Goal: Task Accomplishment & Management: Use online tool/utility

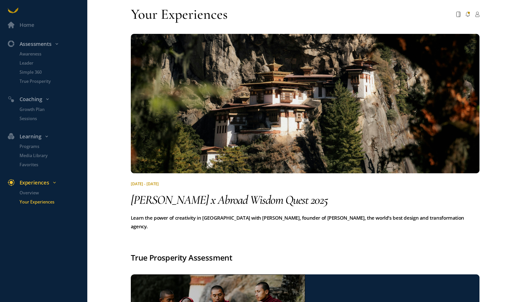
drag, startPoint x: 260, startPoint y: 177, endPoint x: 242, endPoint y: 67, distance: 111.9
click at [260, 177] on div "[DATE] - [DATE] [PERSON_NAME] x Abroad Wisdom Quest 2025 Learn the power of cre…" at bounding box center [305, 126] width 348 height 207
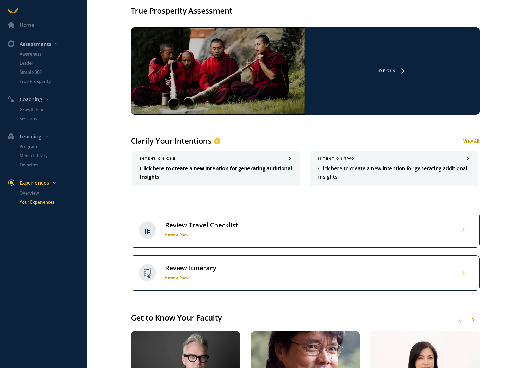
scroll to position [242, 0]
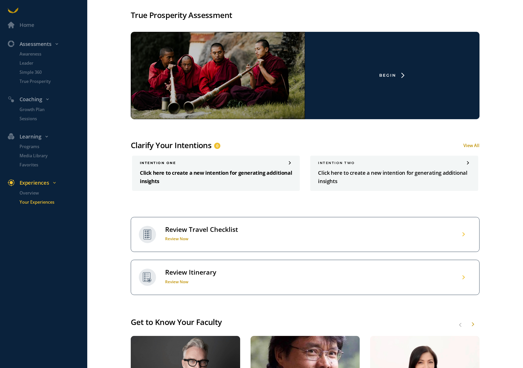
click at [185, 169] on p "Click here to create a new intention for generating additional insights" at bounding box center [216, 177] width 152 height 17
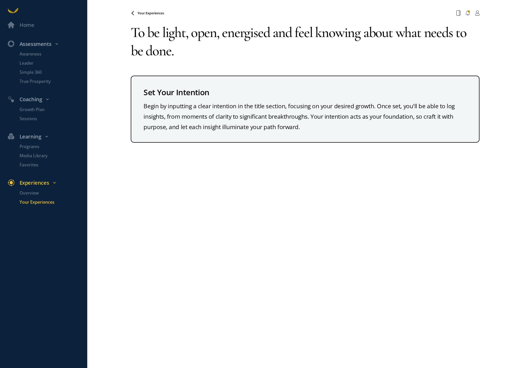
type textarea "To be light, open, energised and feel knowing about what needs to be done."
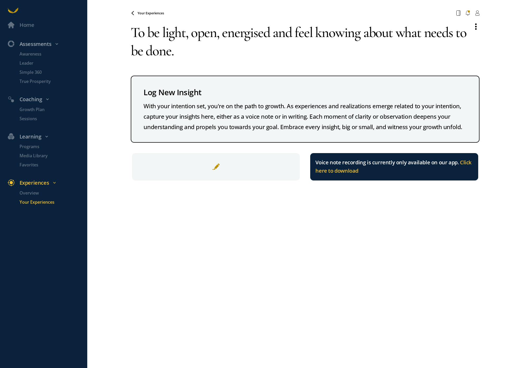
drag, startPoint x: 241, startPoint y: 49, endPoint x: 234, endPoint y: 50, distance: 6.7
click at [240, 49] on textarea "To be light, open, energised and feel knowing about what needs to be done." at bounding box center [299, 41] width 337 height 47
click at [211, 54] on textarea "To be light, open, energised and feel knowing about what needs to be done." at bounding box center [299, 41] width 337 height 47
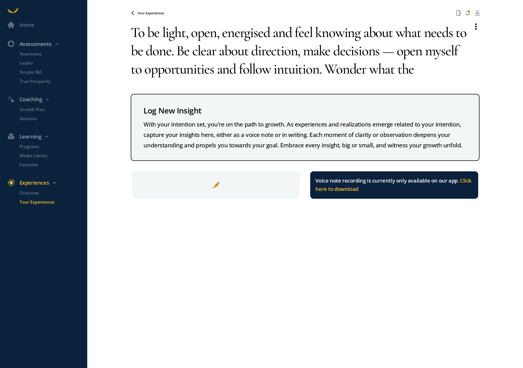
drag, startPoint x: 395, startPoint y: 52, endPoint x: 322, endPoint y: 71, distance: 75.9
click at [322, 71] on textarea "To be light, open, energised and feel knowing about what needs to be done. Be c…" at bounding box center [299, 50] width 337 height 65
click at [134, 31] on textarea "To be light, open, energised and feel knowing about what needs to be done. Be c…" at bounding box center [299, 50] width 337 height 65
paste textarea "open myself to opportunities and follow intuition."
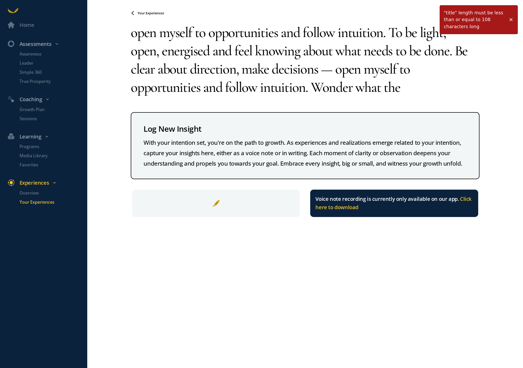
click at [434, 89] on textarea "open myself to opportunities and follow intuition. To be light, open, energised…" at bounding box center [299, 59] width 337 height 83
drag, startPoint x: 511, startPoint y: 19, endPoint x: 462, endPoint y: 33, distance: 50.3
click at [510, 19] on span at bounding box center [510, 19] width 5 height 5
drag, startPoint x: 139, startPoint y: 33, endPoint x: 128, endPoint y: 32, distance: 11.0
click at [128, 32] on div "Home Assessments Awareness Leader Simple 360 True Prosperity Coaching Growth Pl…" at bounding box center [261, 184] width 523 height 368
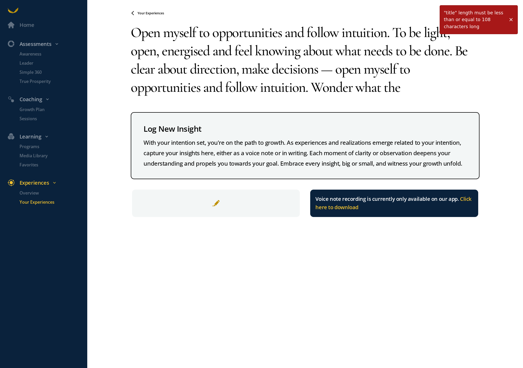
click at [393, 34] on textarea "Open myself to opportunities and follow intuition. To be light, open, energised…" at bounding box center [299, 59] width 337 height 83
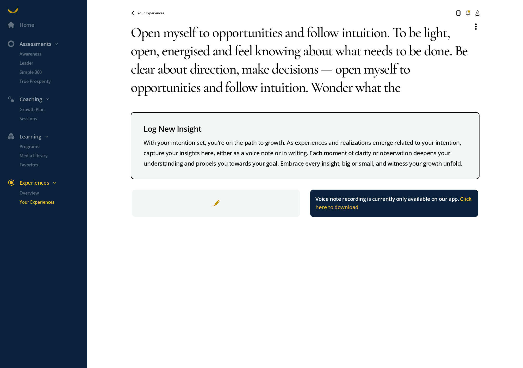
drag, startPoint x: 334, startPoint y: 70, endPoint x: 312, endPoint y: 89, distance: 28.4
click at [312, 89] on textarea "Open myself to opportunities and follow intuition. To be light, open, energised…" at bounding box center [299, 59] width 337 height 83
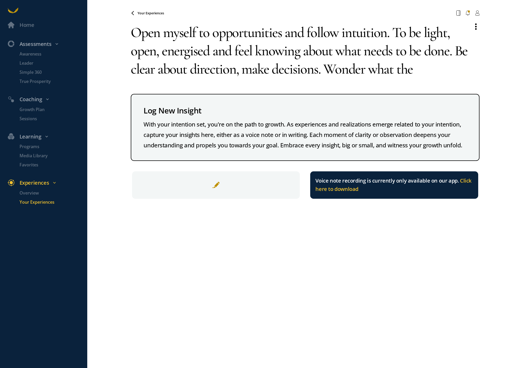
click at [392, 33] on textarea "Open myself to opportunities and follow intuition. To be light, open, energised…" at bounding box center [299, 50] width 337 height 65
drag, startPoint x: 394, startPoint y: 39, endPoint x: 421, endPoint y: 68, distance: 39.5
click at [421, 68] on textarea "Open myself to opportunities and follow intuition. To be light, open, energised…" at bounding box center [299, 50] width 337 height 65
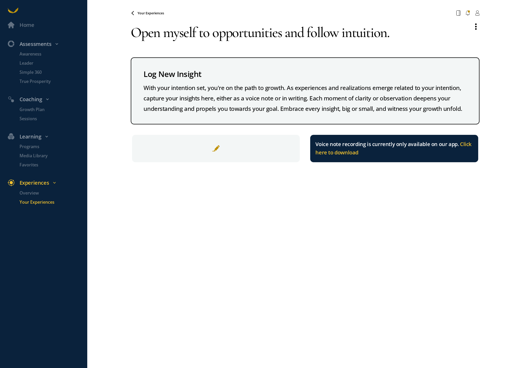
type textarea "Open myself to opportunities and follow intuition."
click at [155, 13] on span "Your Experiences" at bounding box center [151, 13] width 27 height 4
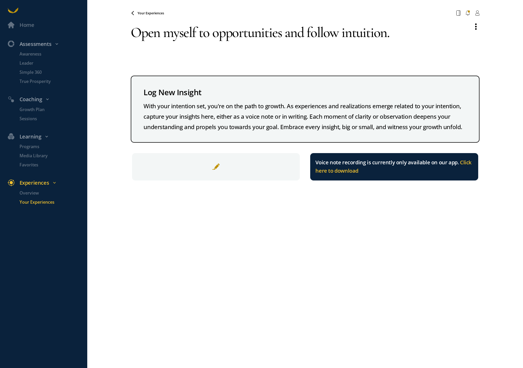
click at [151, 12] on span "Your Experiences" at bounding box center [151, 13] width 27 height 4
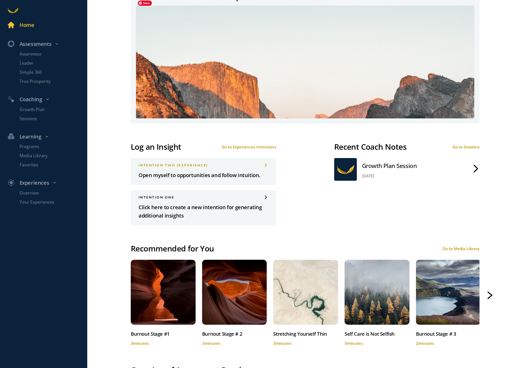
scroll to position [229, 0]
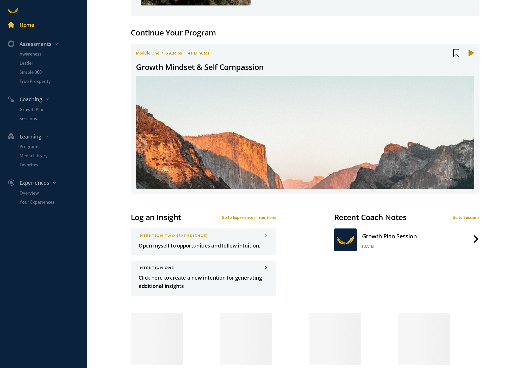
scroll to position [233, 0]
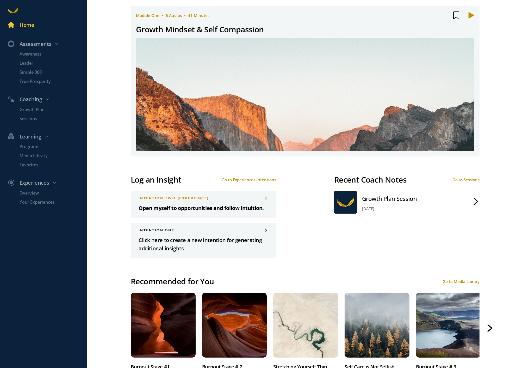
click at [229, 205] on p "Open myself to opportunities and follow intuition." at bounding box center [204, 208] width 130 height 9
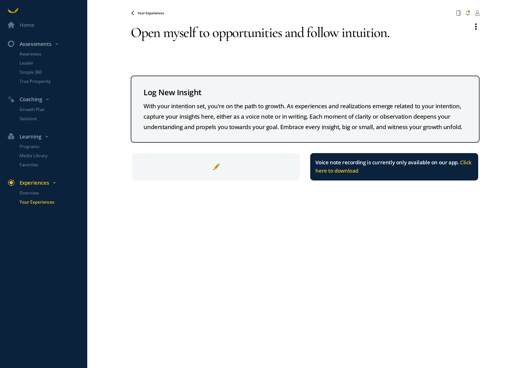
click at [146, 14] on span "Your Experiences" at bounding box center [151, 13] width 27 height 4
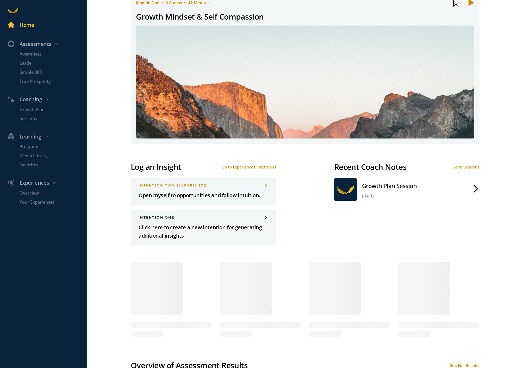
scroll to position [270, 0]
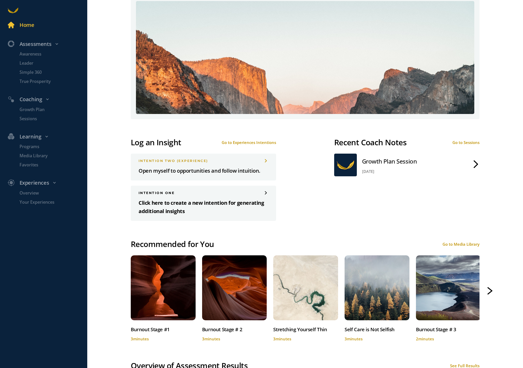
click at [181, 205] on p "Click here to create a new intention for generating additional insights" at bounding box center [204, 206] width 130 height 17
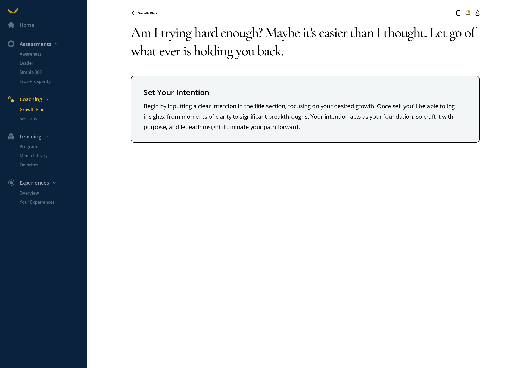
click at [317, 52] on textarea "Am I trying hard enough? Maybe it's easier than I thought. Let go of what ever …" at bounding box center [305, 41] width 349 height 47
drag, startPoint x: 270, startPoint y: 48, endPoint x: 140, endPoint y: 54, distance: 130.6
click at [132, 53] on textarea "Am I trying hard enough? Maybe it's easier than I thought. Let go of what ever …" at bounding box center [305, 41] width 349 height 47
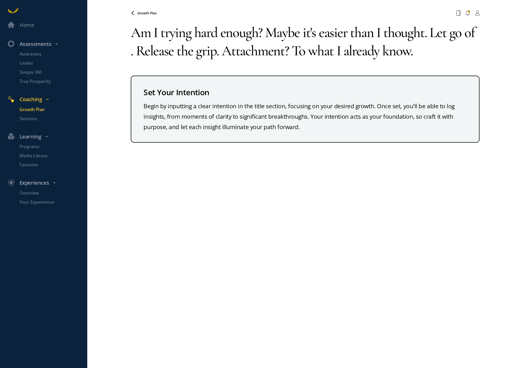
click at [281, 49] on textarea "Am I trying hard enough? Maybe it's easier than I thought. Let go of . Release …" at bounding box center [305, 41] width 349 height 47
click at [134, 50] on textarea "Am I trying hard enough? Maybe it's easier than I thought. Let go of . Release …" at bounding box center [305, 41] width 349 height 47
click at [217, 54] on textarea "Am I trying hard enough? Maybe it's easier than I thought. Let go of . I releas…" at bounding box center [305, 41] width 349 height 47
click at [235, 52] on textarea "Am I trying hard enough? Maybe it's easier than I thought. Let go of . I releas…" at bounding box center [305, 41] width 349 height 47
drag, startPoint x: 235, startPoint y: 52, endPoint x: 237, endPoint y: 51, distance: 2.7
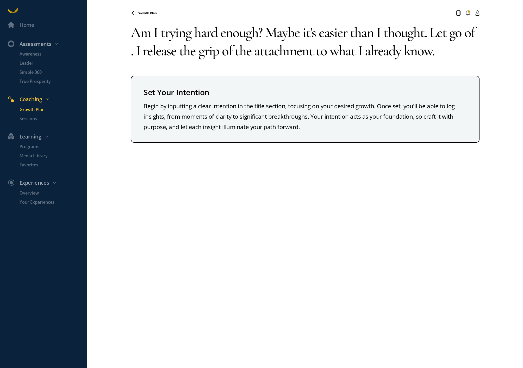
click at [235, 51] on textarea "Am I trying hard enough? Maybe it's easier than I thought. Let go of . I releas…" at bounding box center [305, 41] width 349 height 47
drag, startPoint x: 425, startPoint y: 49, endPoint x: 129, endPoint y: 55, distance: 295.7
click at [129, 55] on div "Home Assessments Awareness Leader Simple 360 True Prosperity Coaching Growth Pl…" at bounding box center [261, 184] width 523 height 368
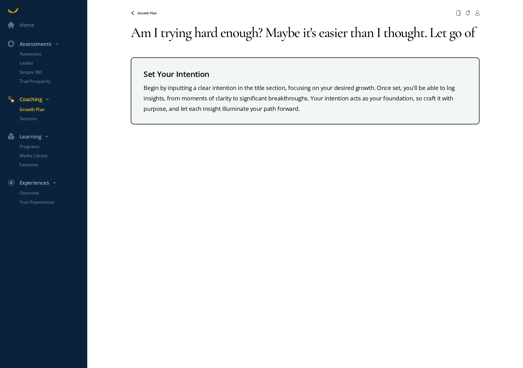
click at [132, 35] on textarea "Am I trying hard enough? Maybe it's easier than I thought. Let go of ." at bounding box center [305, 32] width 349 height 29
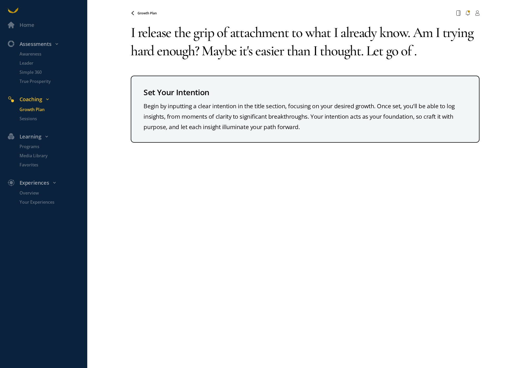
drag, startPoint x: 414, startPoint y: 41, endPoint x: 420, endPoint y: 55, distance: 15.4
click at [420, 55] on textarea "I release the grip of attachment to what I already know. Am I trying hard enoug…" at bounding box center [305, 41] width 349 height 47
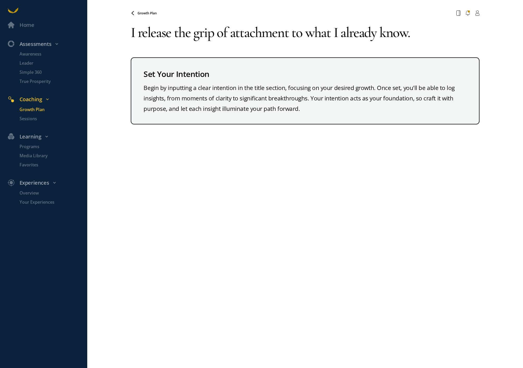
type textarea "I release the grip of attachment to what I already know."
click at [144, 13] on span "Growth Plan" at bounding box center [147, 13] width 19 height 4
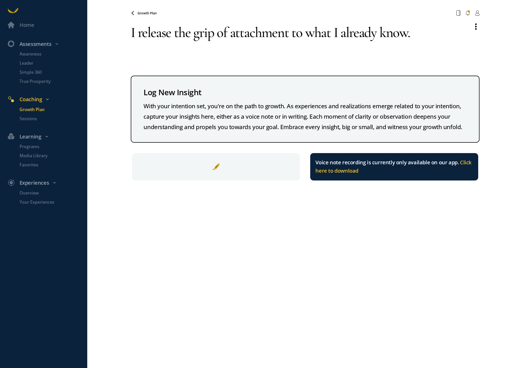
click at [141, 13] on span "Growth Plan" at bounding box center [147, 13] width 19 height 4
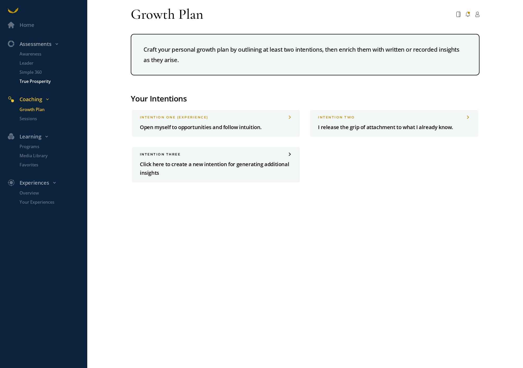
click at [30, 81] on p "True Prosperity" at bounding box center [53, 81] width 66 height 7
